Goal: Find specific page/section: Find specific page/section

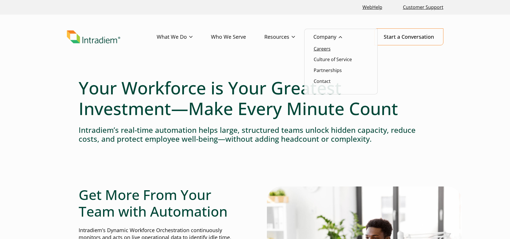
click at [326, 49] on link "Careers" at bounding box center [322, 49] width 17 height 6
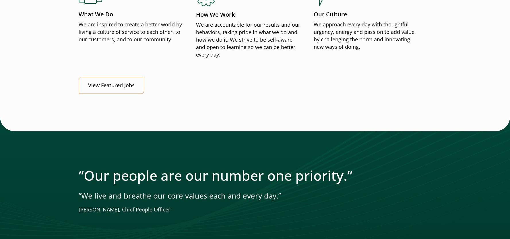
scroll to position [714, 0]
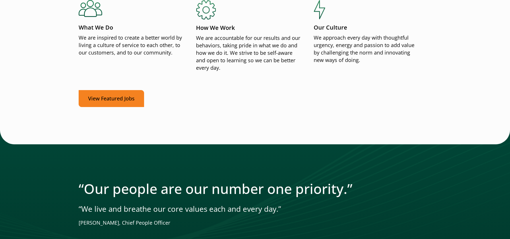
click at [111, 100] on link "View Featured Jobs" at bounding box center [111, 98] width 65 height 17
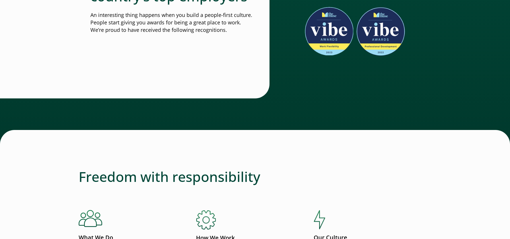
scroll to position [224, 0]
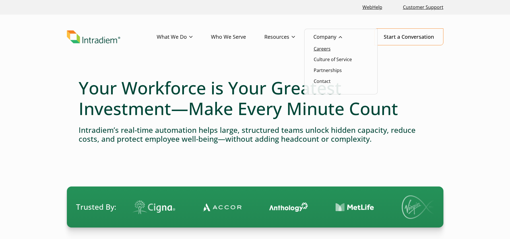
click at [328, 48] on link "Careers" at bounding box center [322, 49] width 17 height 6
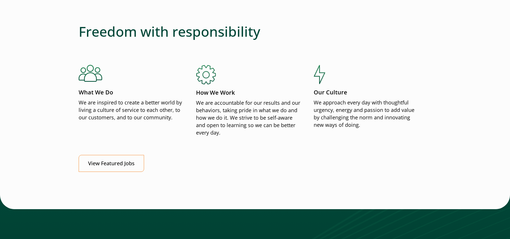
scroll to position [722, 0]
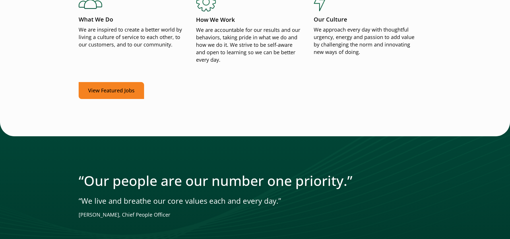
click at [123, 95] on link "View Featured Jobs" at bounding box center [111, 90] width 65 height 17
